Goal: Use online tool/utility: Utilize a website feature to perform a specific function

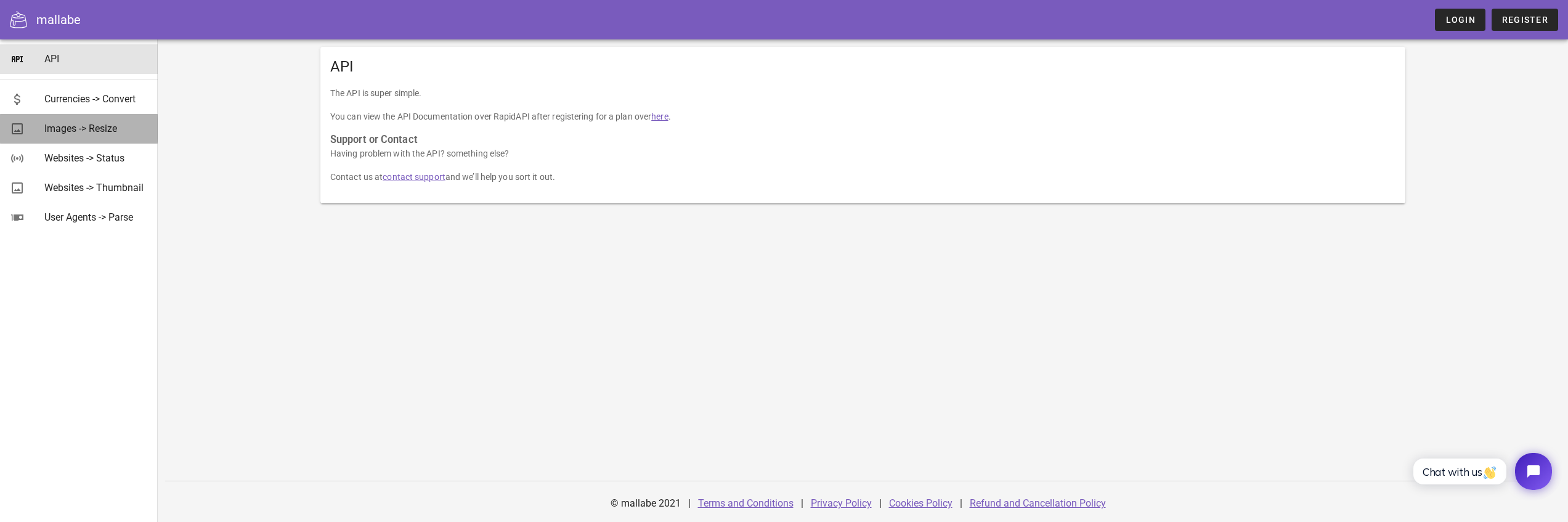
click at [76, 130] on div "Images -> Resize" at bounding box center [96, 128] width 104 height 11
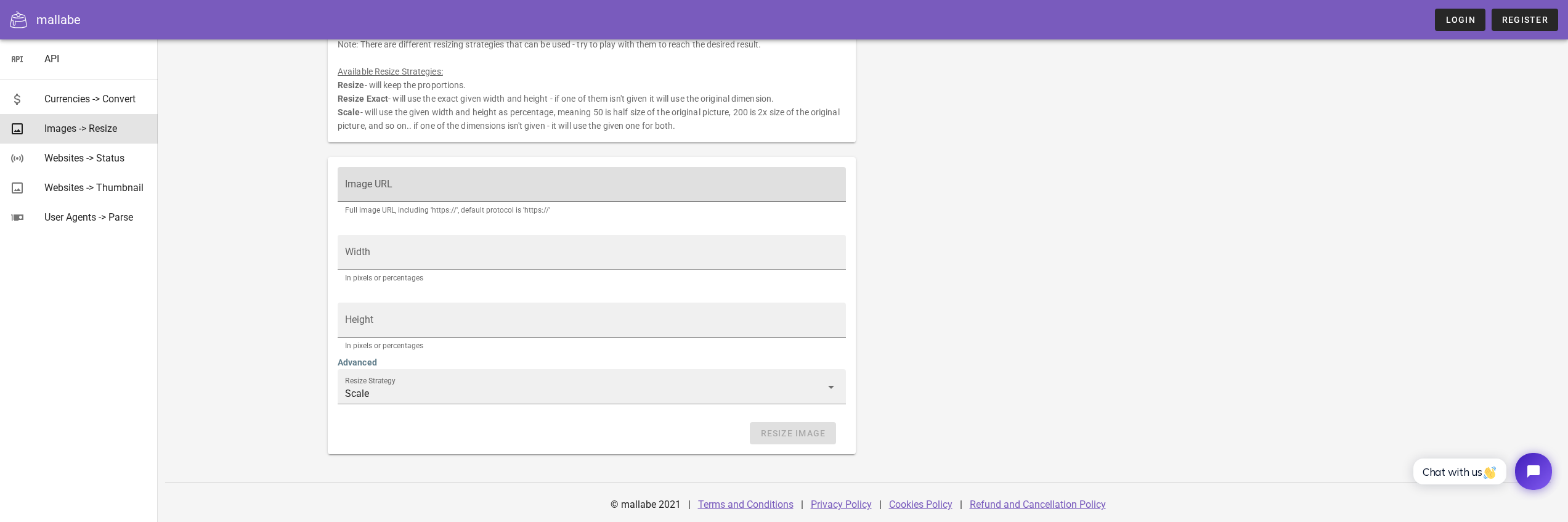
scroll to position [125, 0]
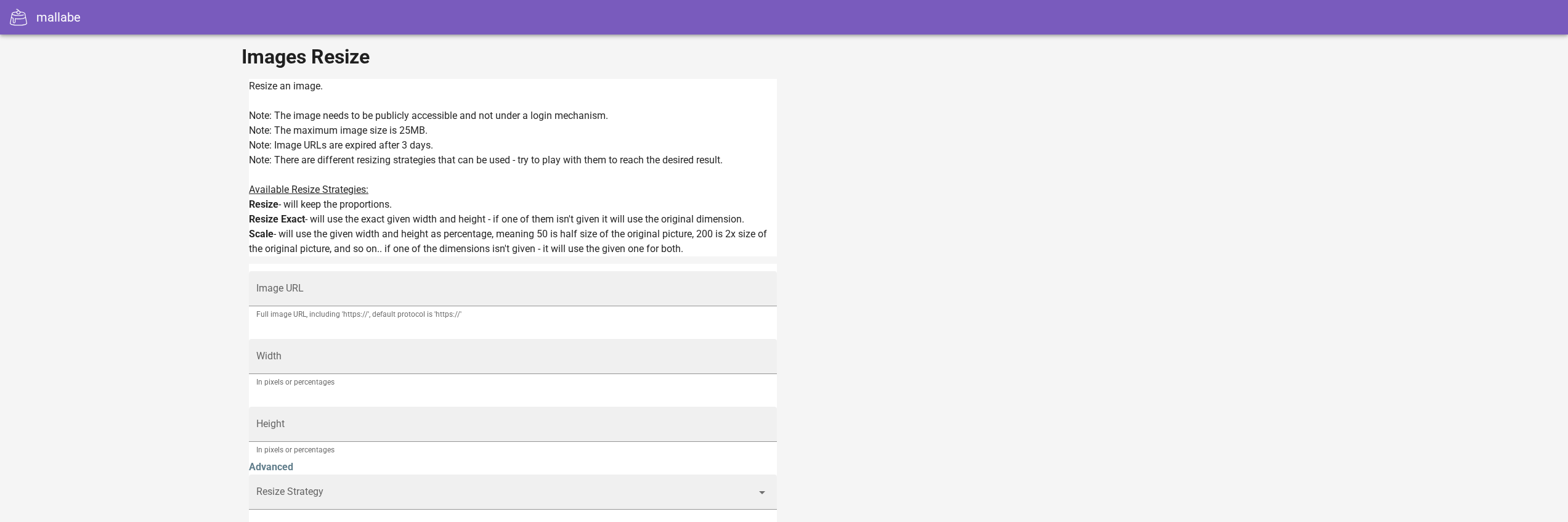
type input "Scale"
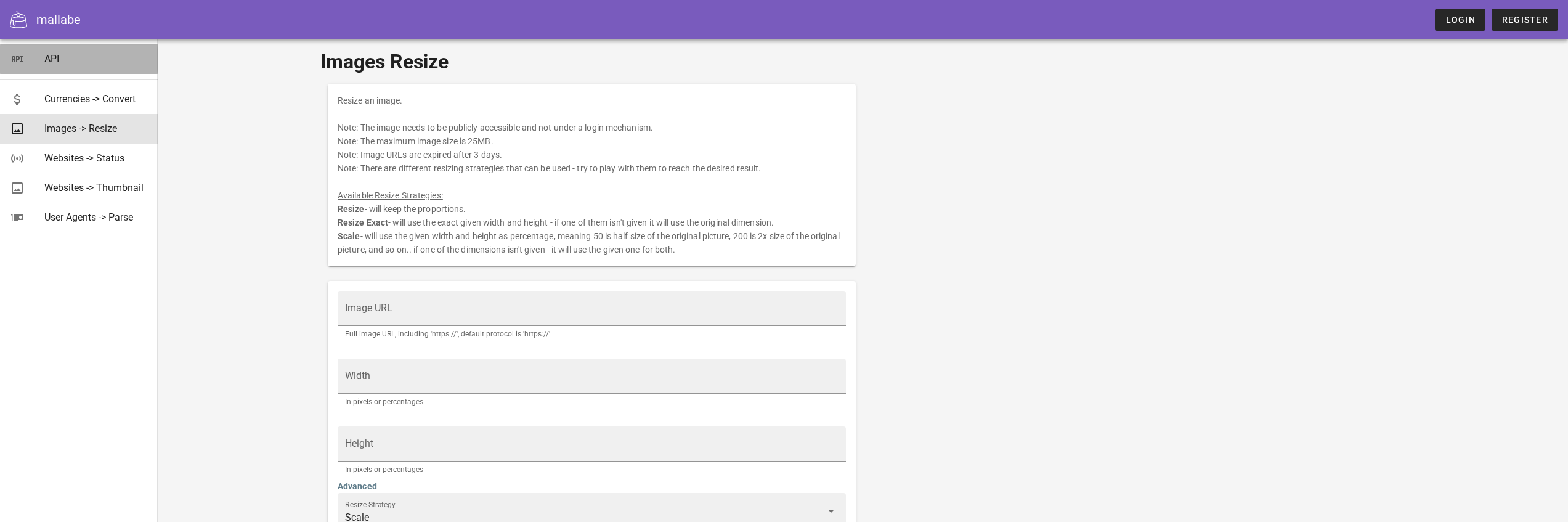
click at [49, 62] on div "API" at bounding box center [96, 59] width 104 height 11
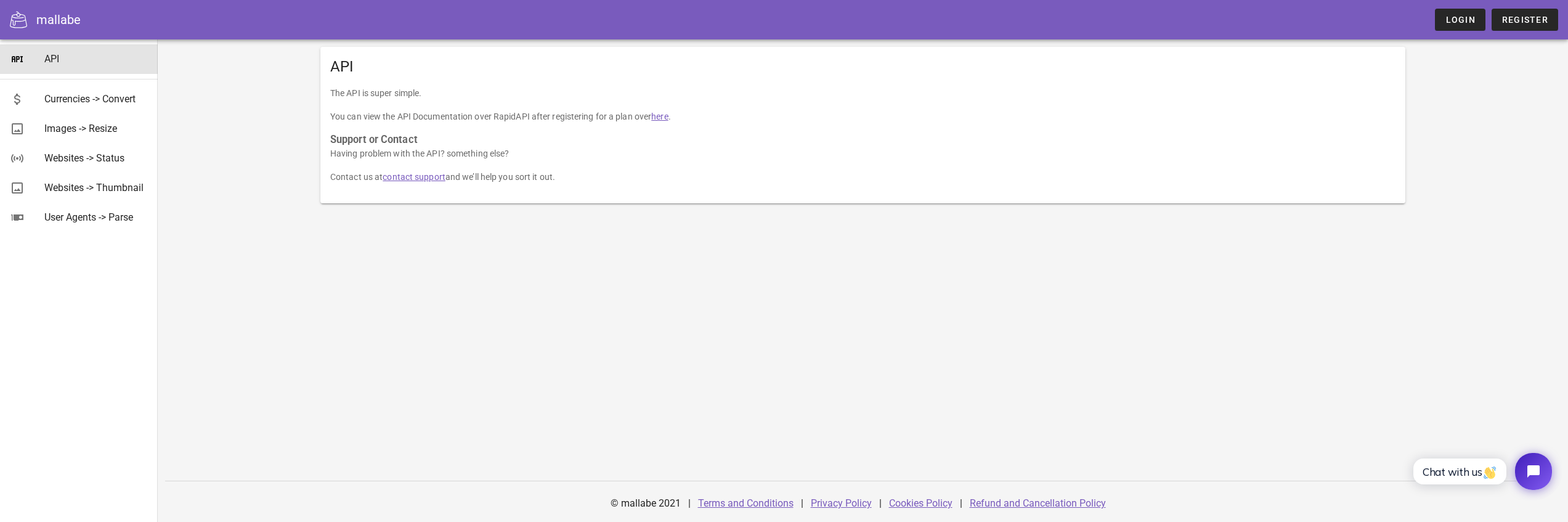
drag, startPoint x: 330, startPoint y: 91, endPoint x: 619, endPoint y: 190, distance: 305.5
click at [619, 189] on div "The API is super simple. You can view the API Documentation over RapidAPI after…" at bounding box center [862, 145] width 1085 height 117
click at [1462, 30] on div "mallabe Login Register" at bounding box center [784, 20] width 1568 height 40
click at [1461, 21] on span "Login" at bounding box center [1460, 19] width 30 height 10
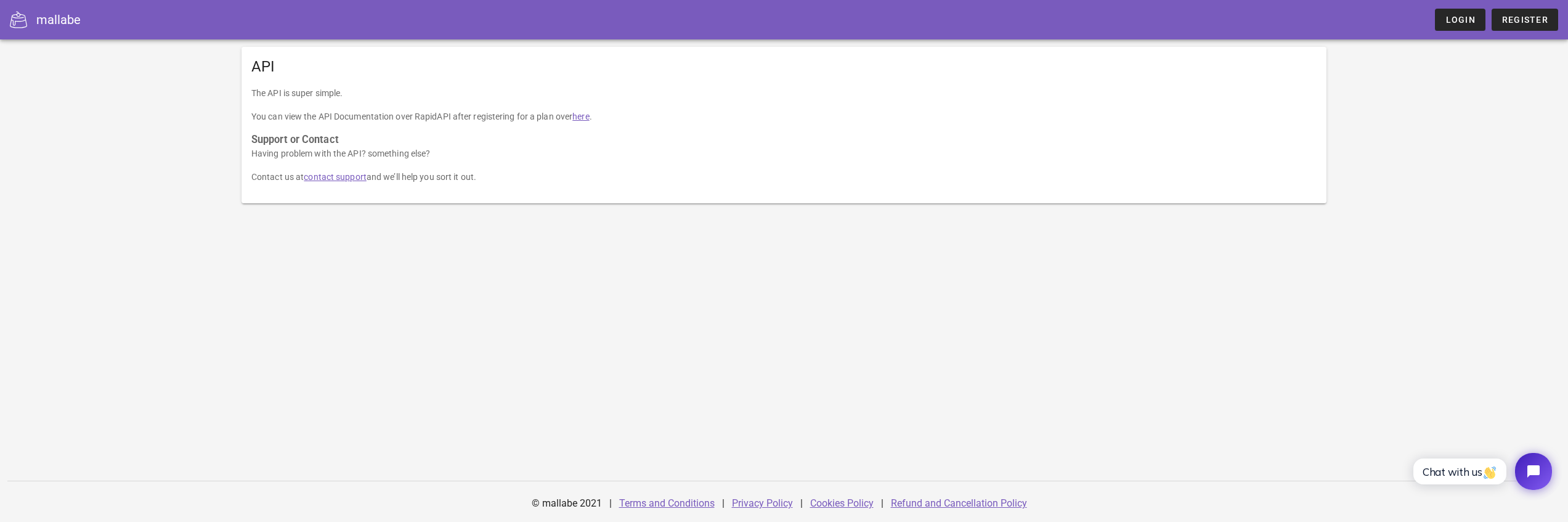
click at [588, 119] on link "here" at bounding box center [581, 116] width 17 height 10
